Goal: Information Seeking & Learning: Learn about a topic

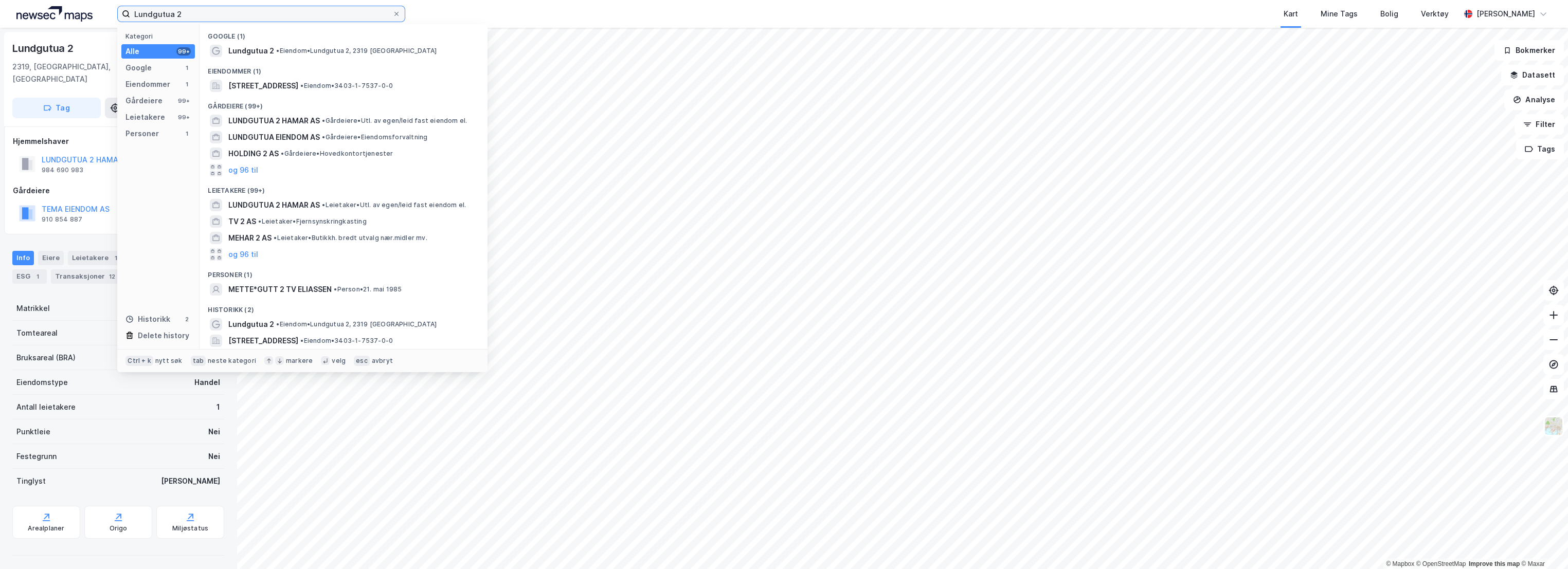
drag, startPoint x: 210, startPoint y: 8, endPoint x: 120, endPoint y: 20, distance: 90.8
click at [120, 20] on label "Lundgutua 2" at bounding box center [261, 14] width 288 height 17
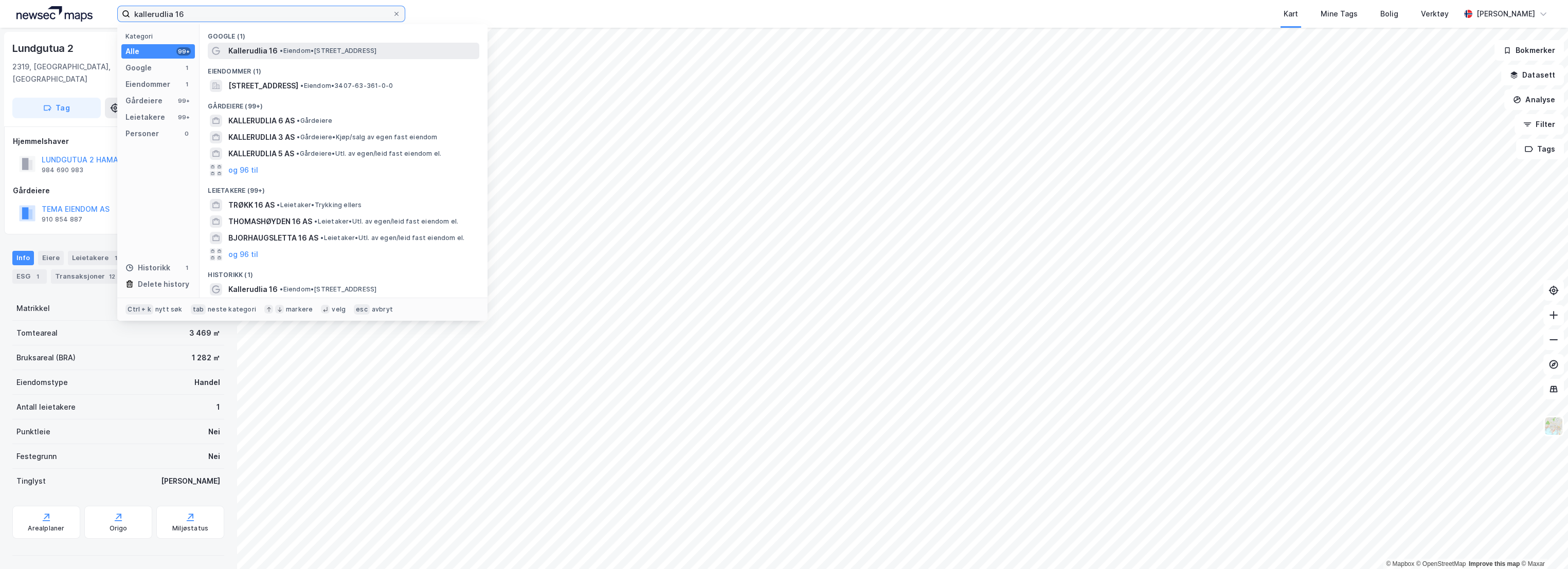
type input "kallerudlia 16"
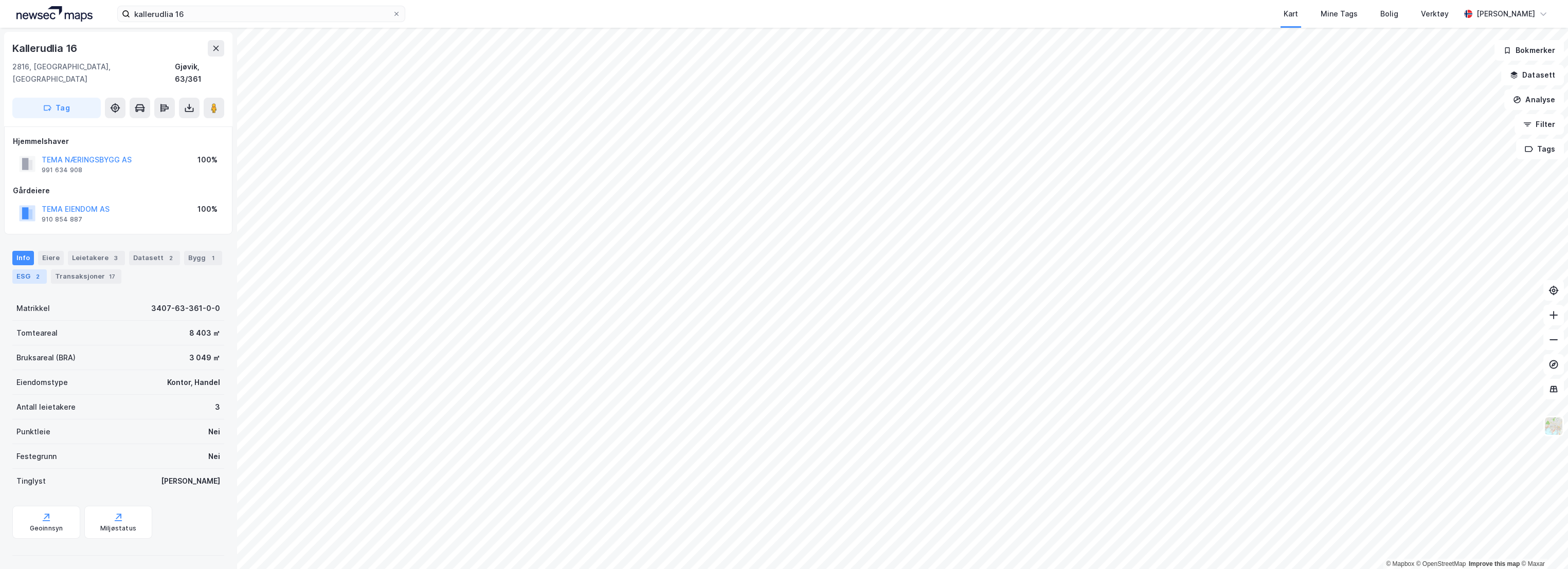
click at [30, 270] on div "ESG 2" at bounding box center [30, 277] width 35 height 15
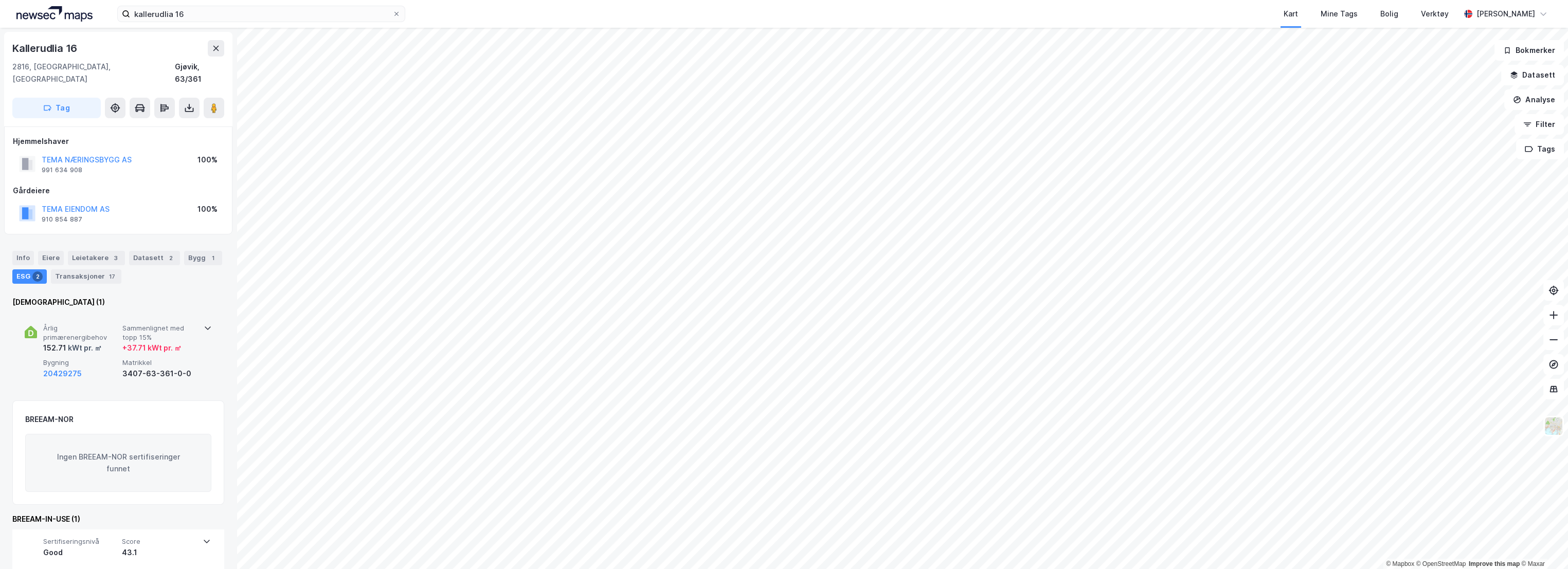
scroll to position [2, 0]
click at [99, 322] on span "Årlig primærenergibehov" at bounding box center [81, 331] width 75 height 18
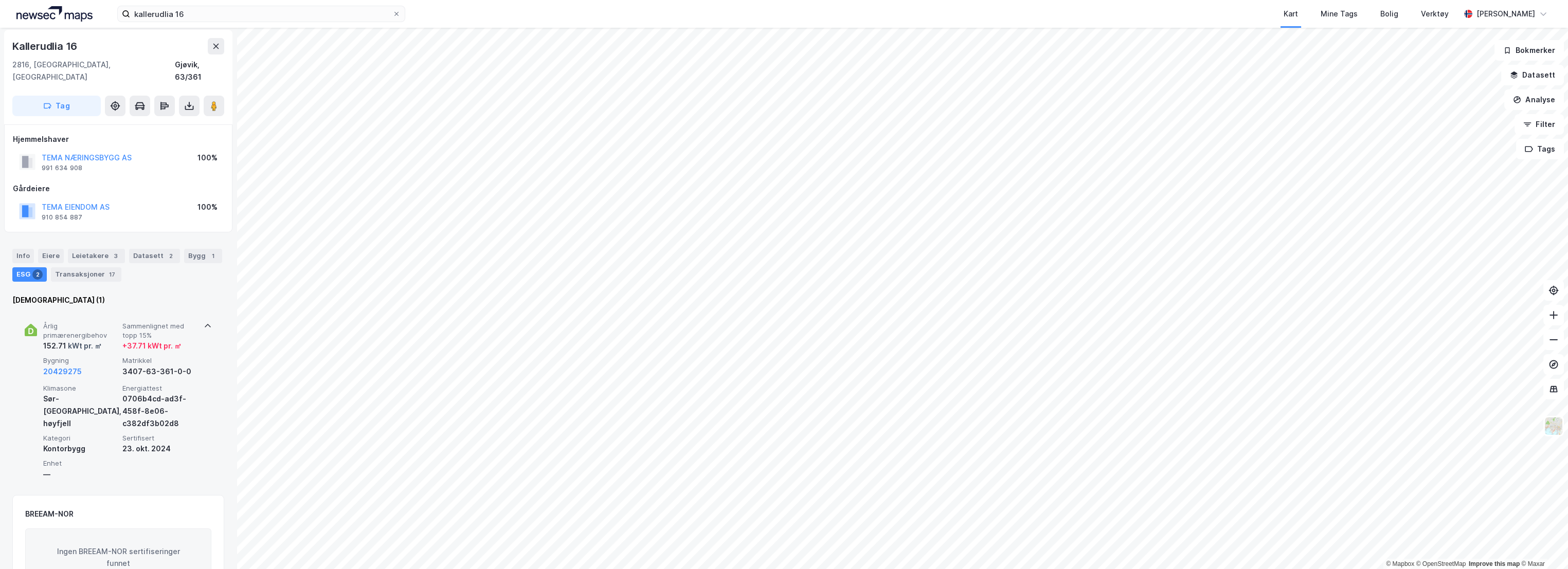
click at [111, 322] on span "Årlig primærenergibehov" at bounding box center [81, 331] width 75 height 18
